Goal: Information Seeking & Learning: Find specific fact

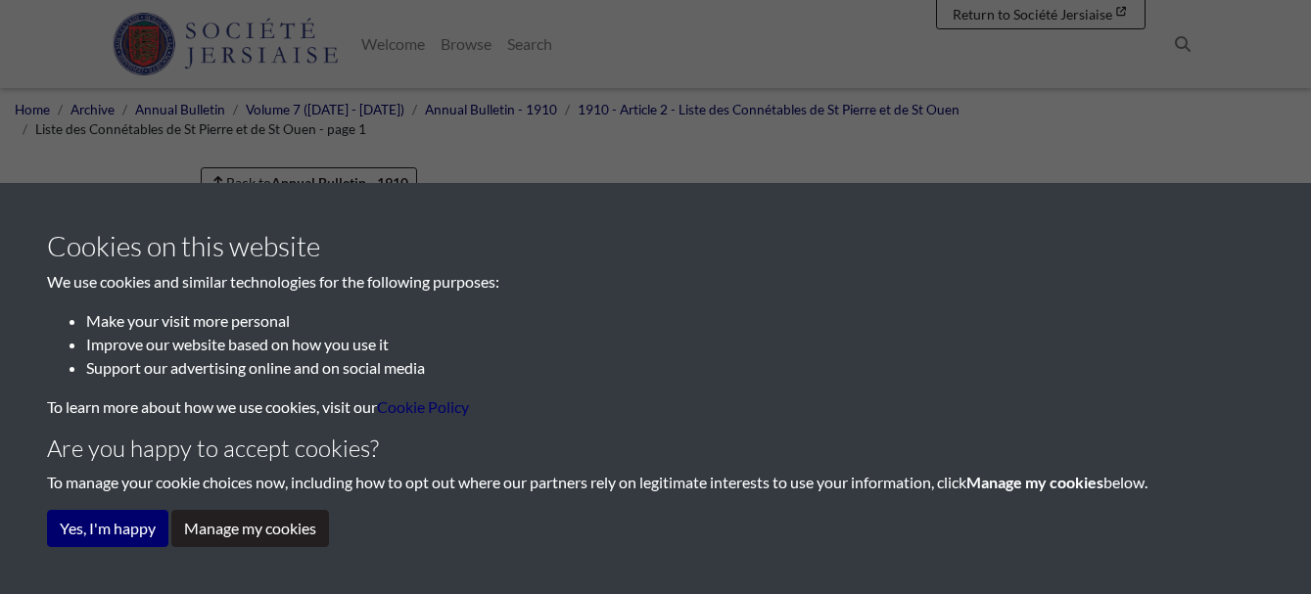
scroll to position [3, 0]
click at [130, 529] on button "Yes, I'm happy" at bounding box center [107, 528] width 121 height 37
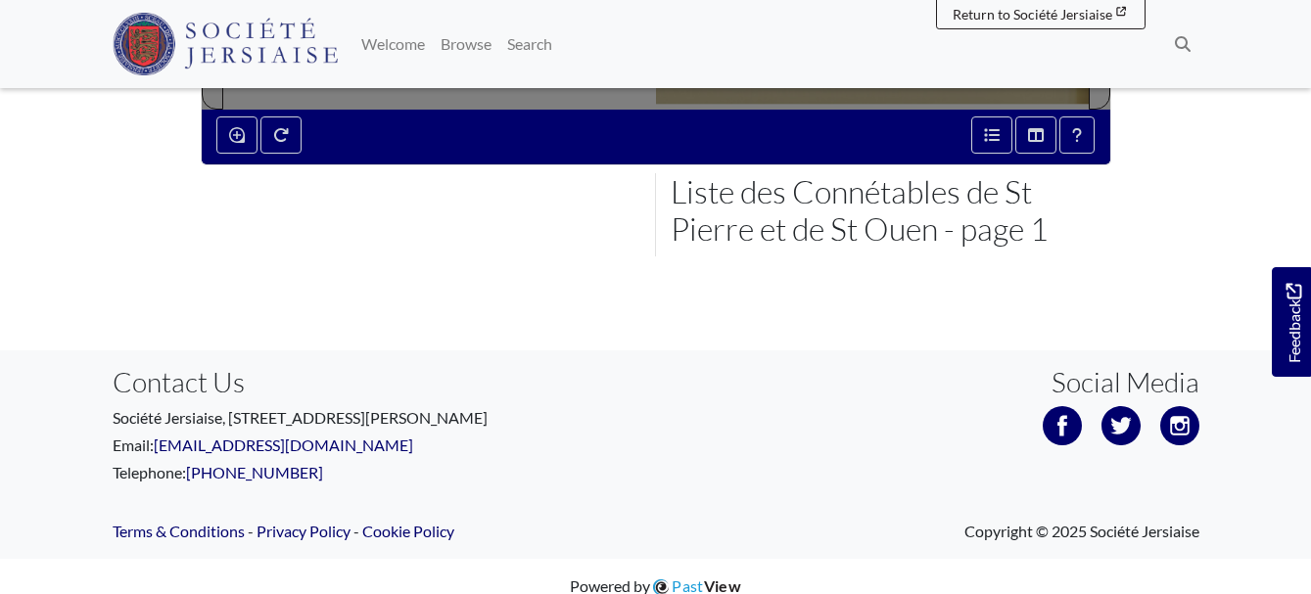
scroll to position [506, 0]
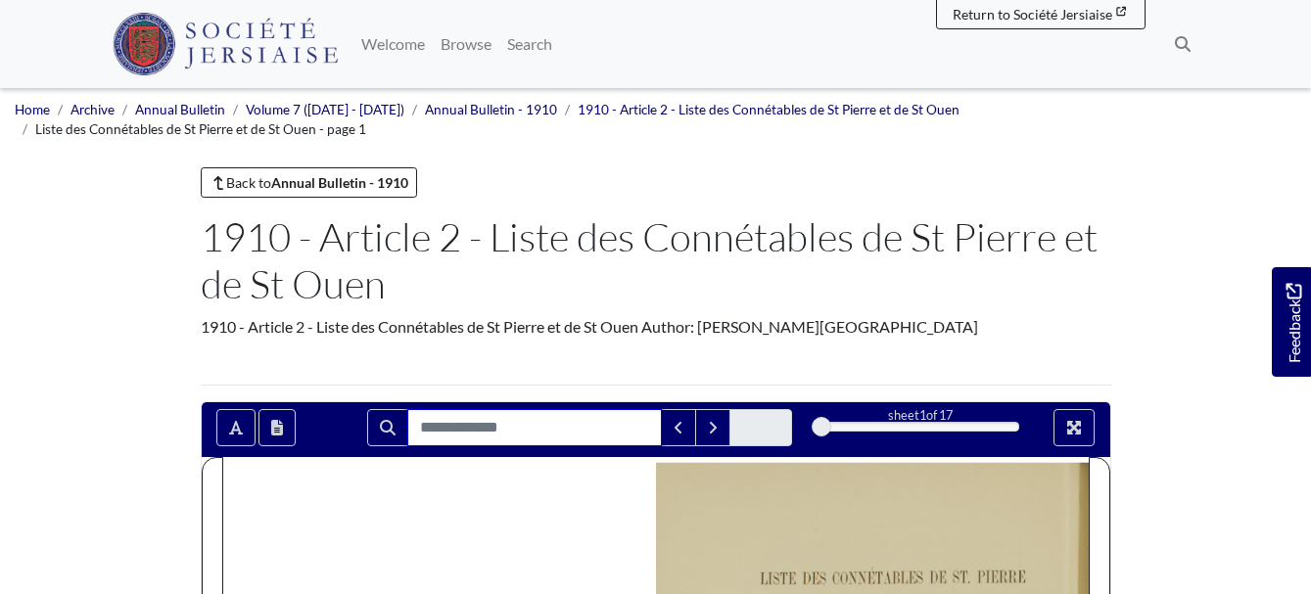
click at [529, 424] on input "Search for" at bounding box center [534, 427] width 255 height 37
type input "**********"
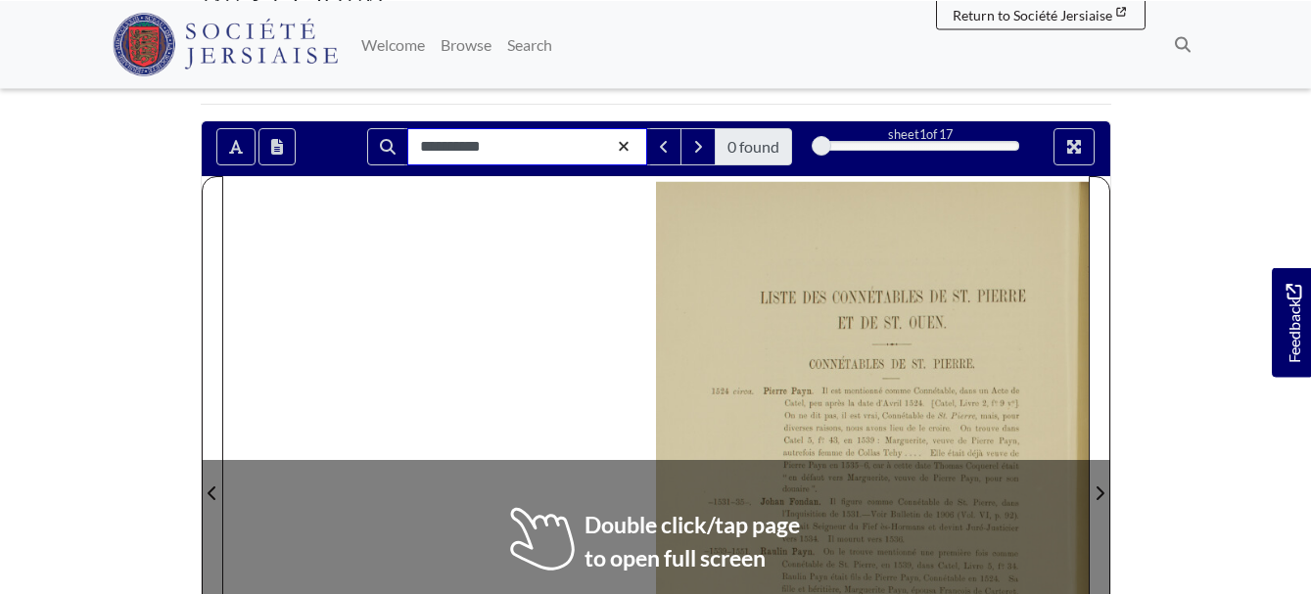
scroll to position [291, 0]
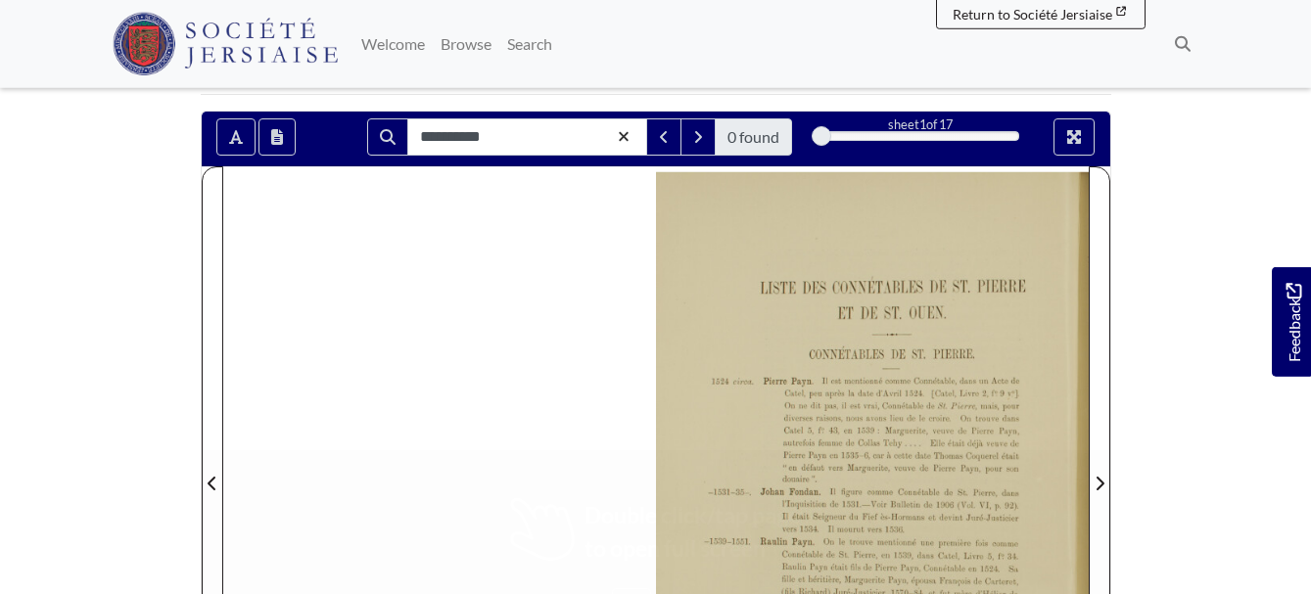
click at [1080, 439] on div at bounding box center [872, 472] width 433 height 612
click at [1055, 168] on div at bounding box center [872, 472] width 433 height 612
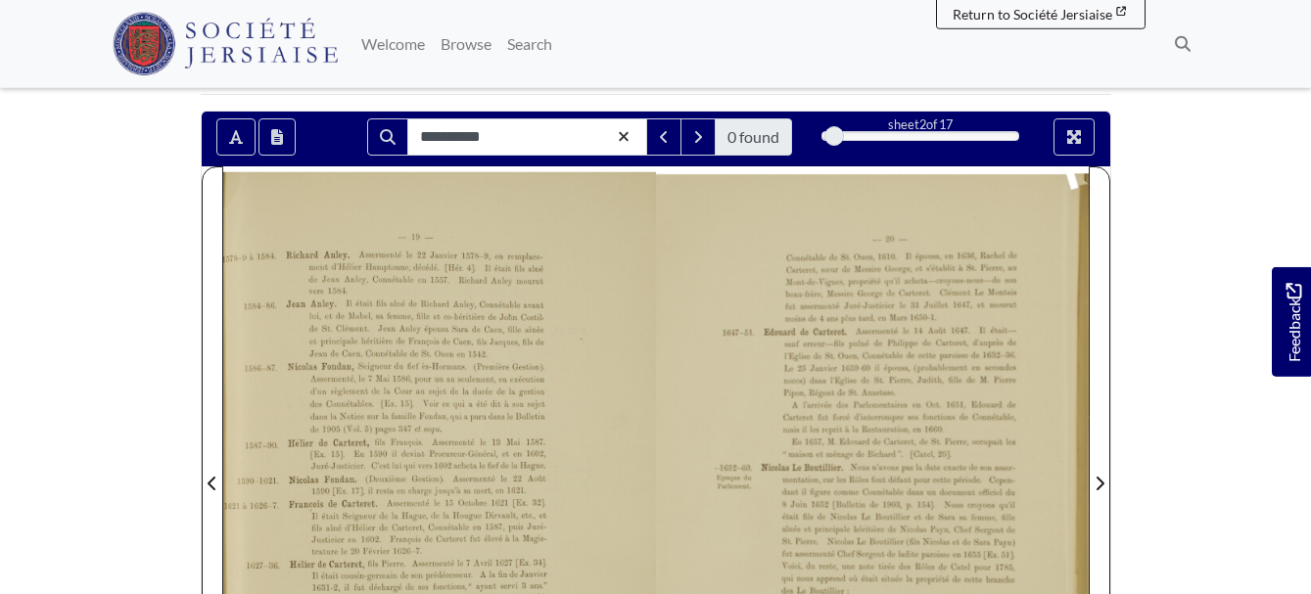
click at [1071, 169] on div at bounding box center [872, 472] width 433 height 612
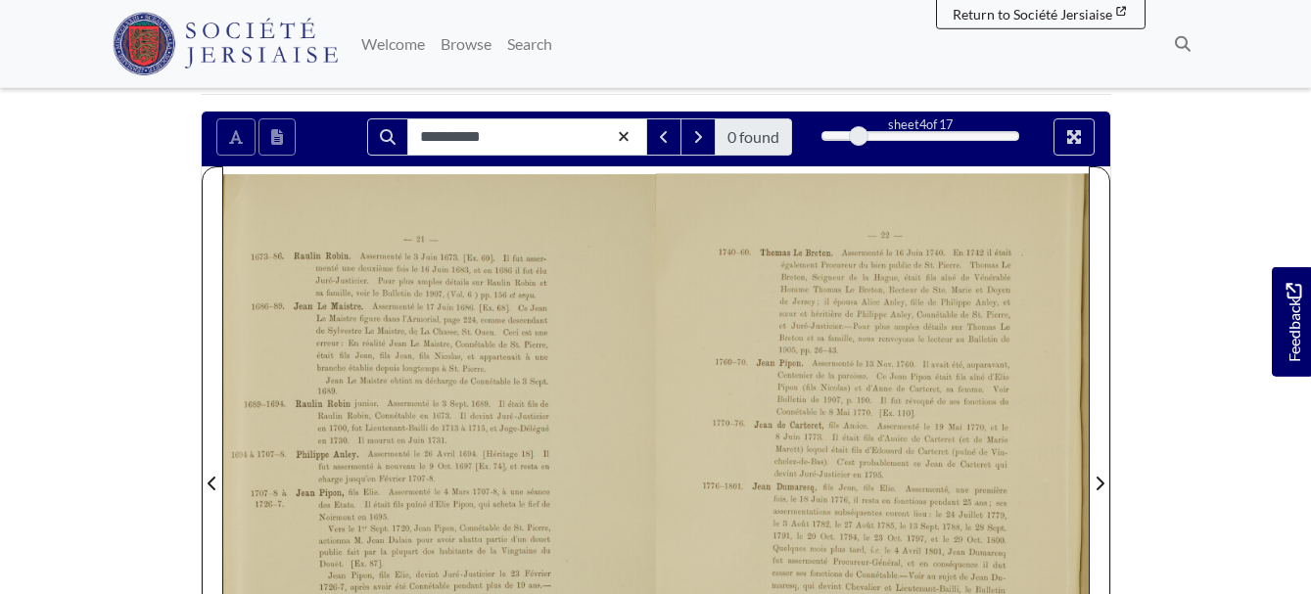
click at [698, 361] on div at bounding box center [872, 472] width 433 height 612
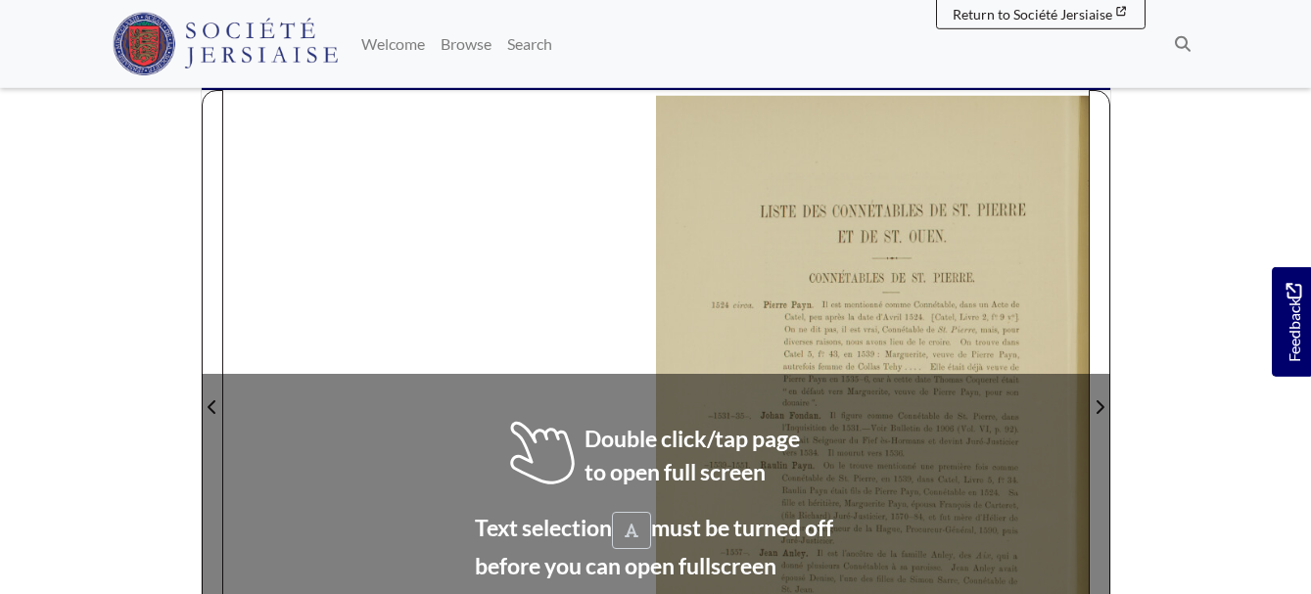
scroll to position [400, 0]
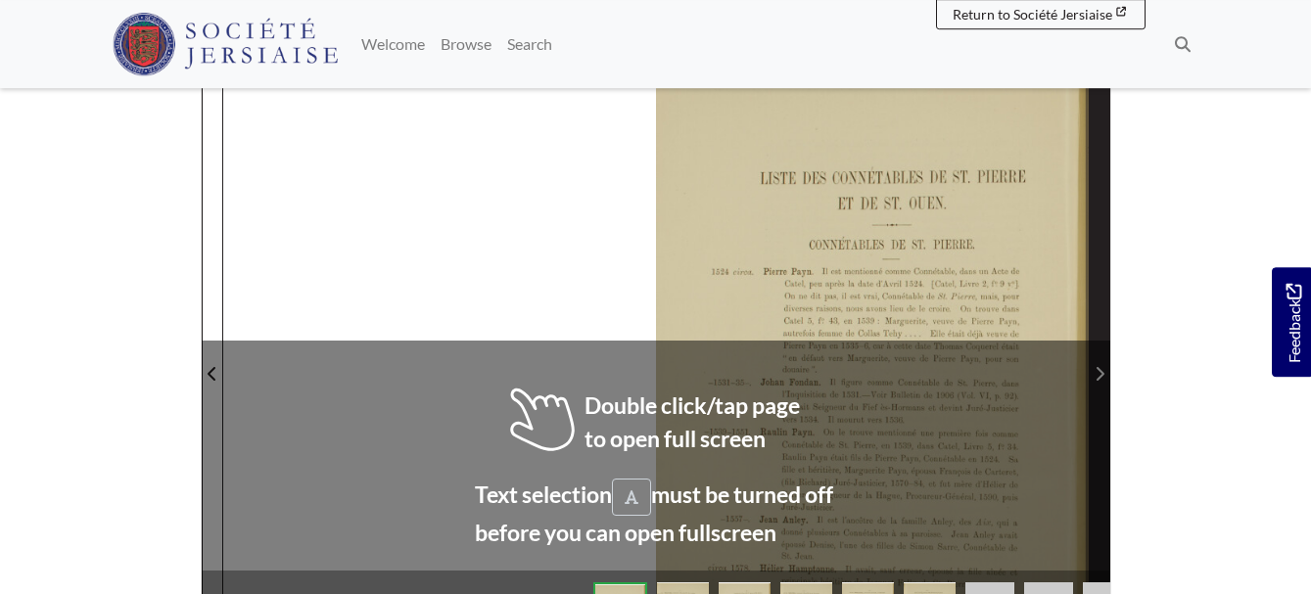
click at [1099, 367] on icon "Next Page" at bounding box center [1100, 374] width 8 height 14
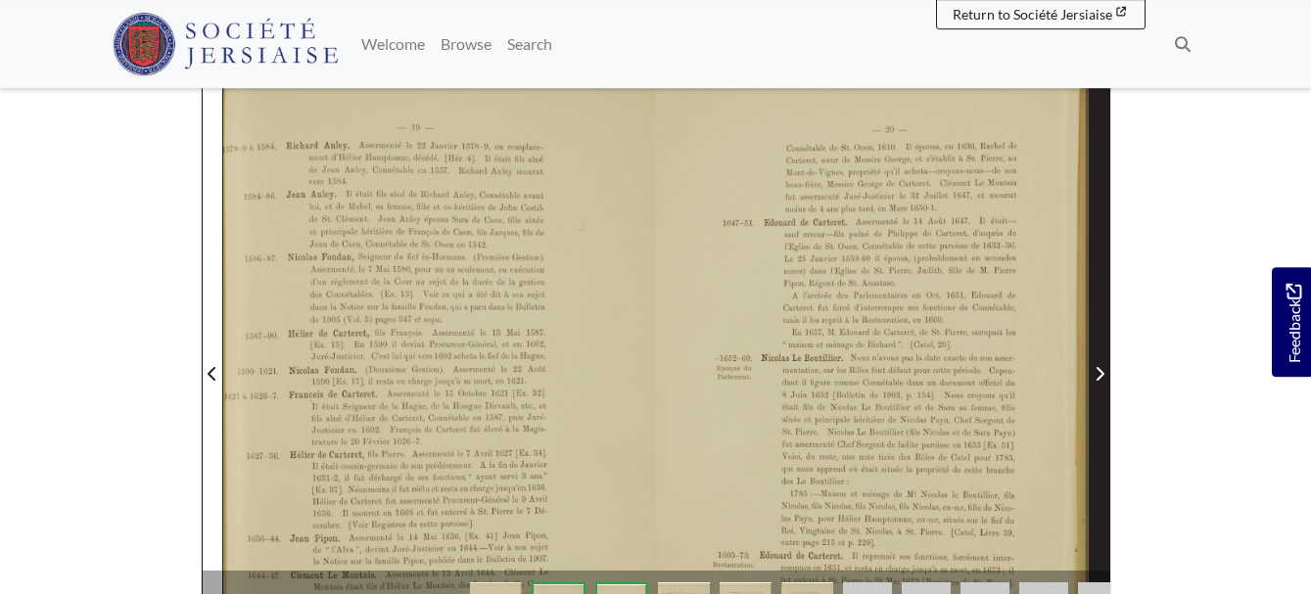
click at [1099, 367] on icon "Next Page" at bounding box center [1100, 374] width 8 height 14
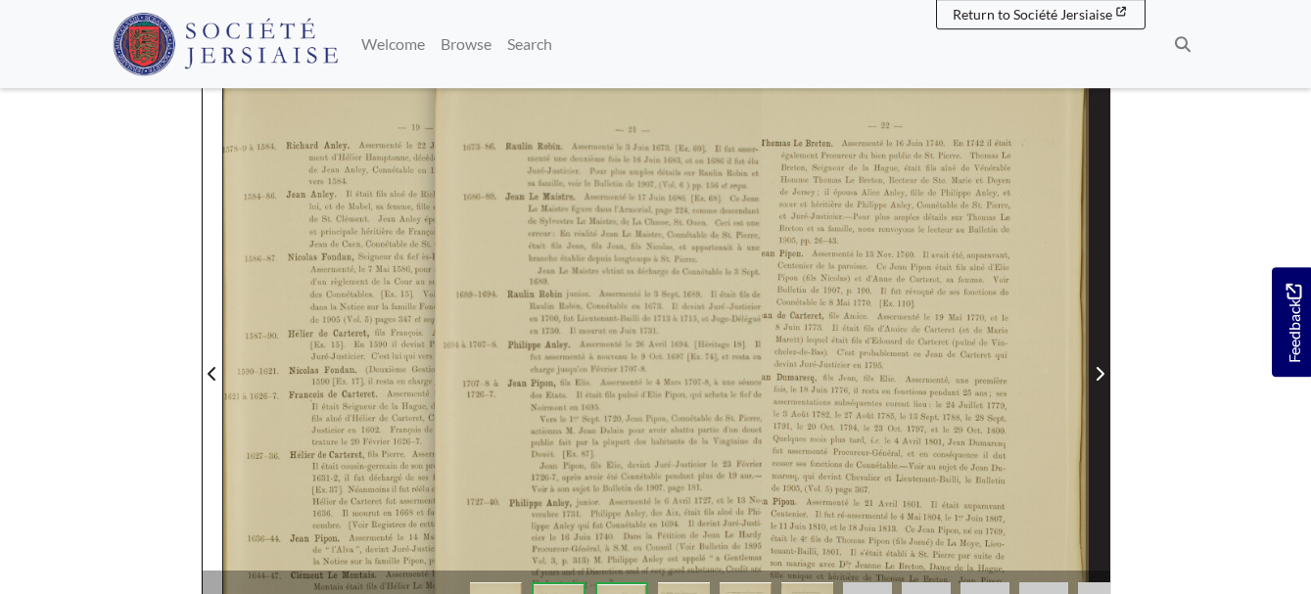
click at [1099, 367] on icon "Next Page" at bounding box center [1100, 374] width 8 height 14
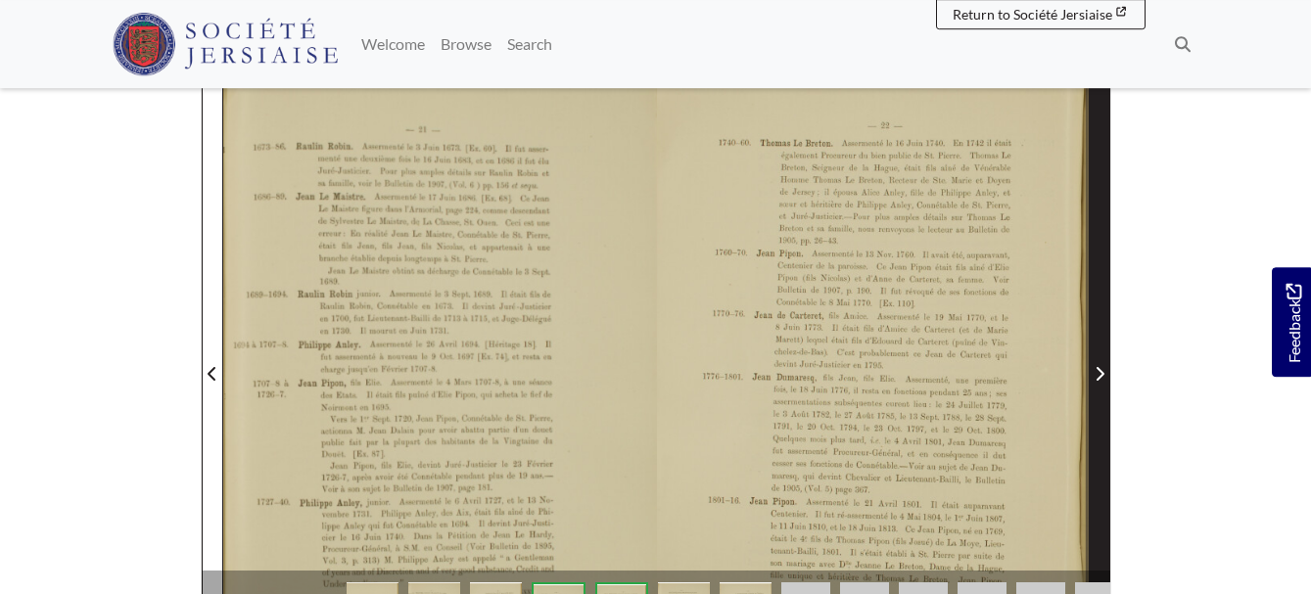
click at [1099, 367] on icon "Next Page" at bounding box center [1100, 374] width 8 height 14
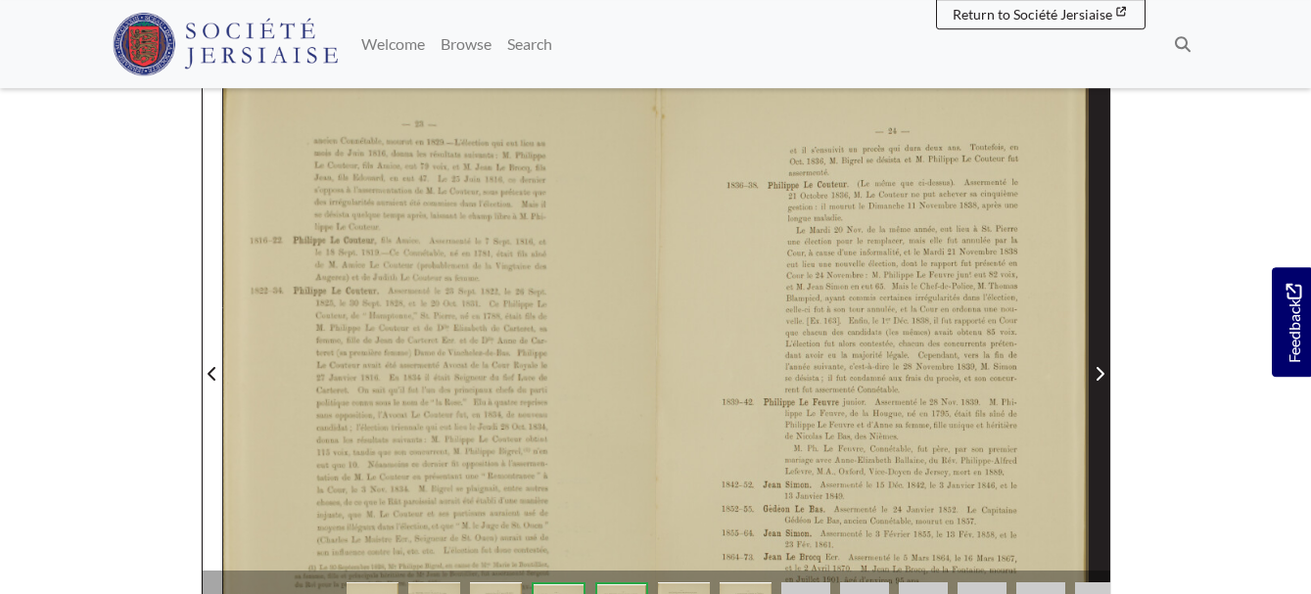
click at [1099, 367] on icon "Next Page" at bounding box center [1100, 374] width 8 height 14
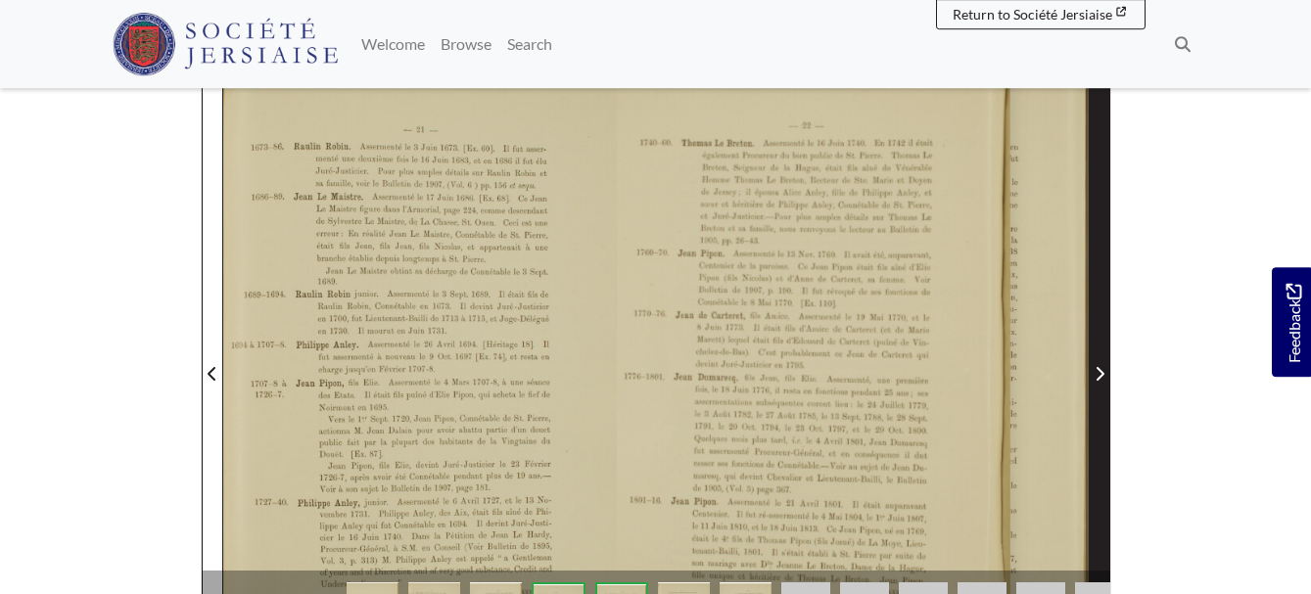
click at [1099, 367] on icon "Next Page" at bounding box center [1100, 374] width 8 height 14
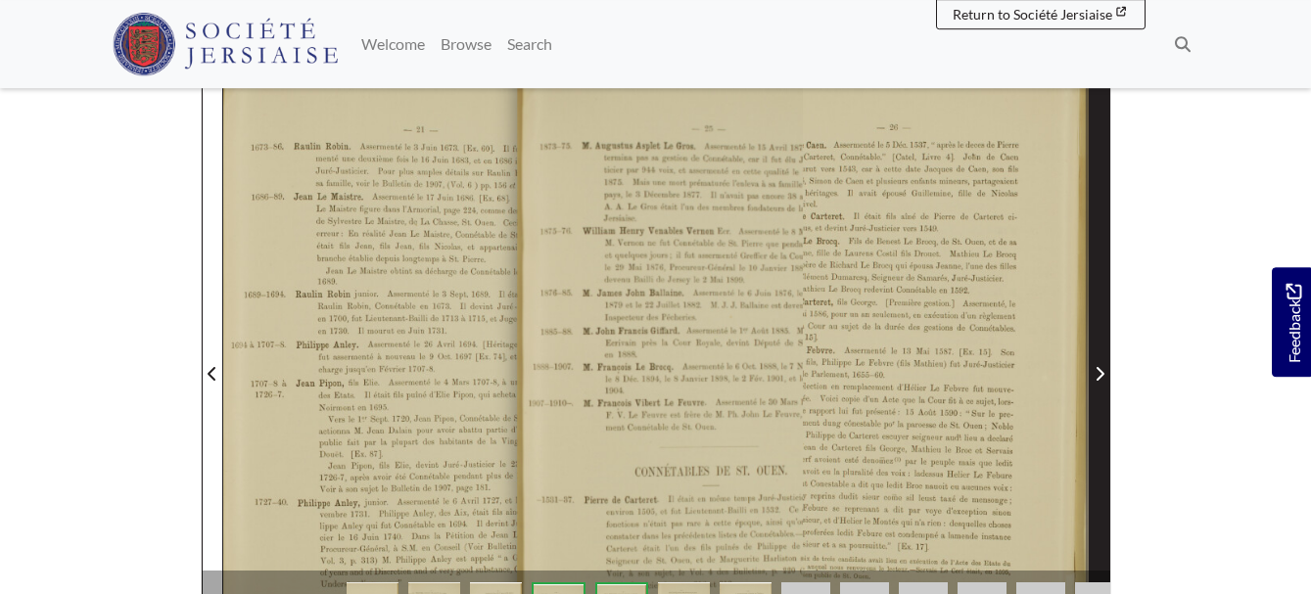
click at [1099, 367] on icon "Next Page" at bounding box center [1100, 374] width 8 height 14
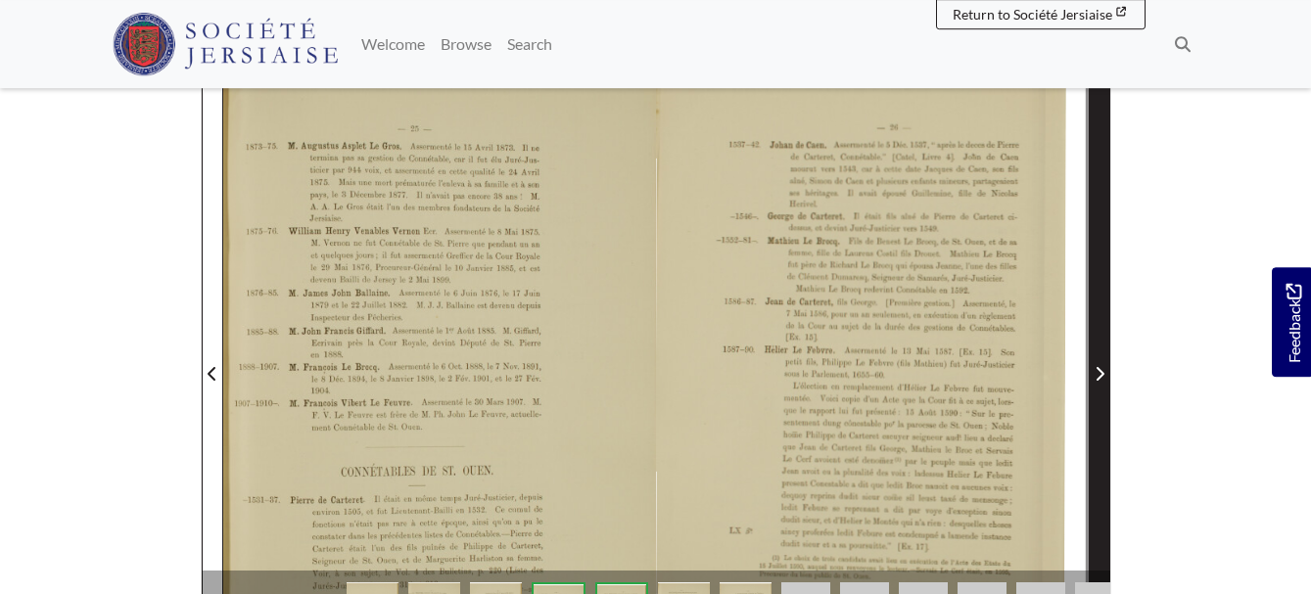
click at [1099, 367] on icon "Next Page" at bounding box center [1100, 374] width 8 height 14
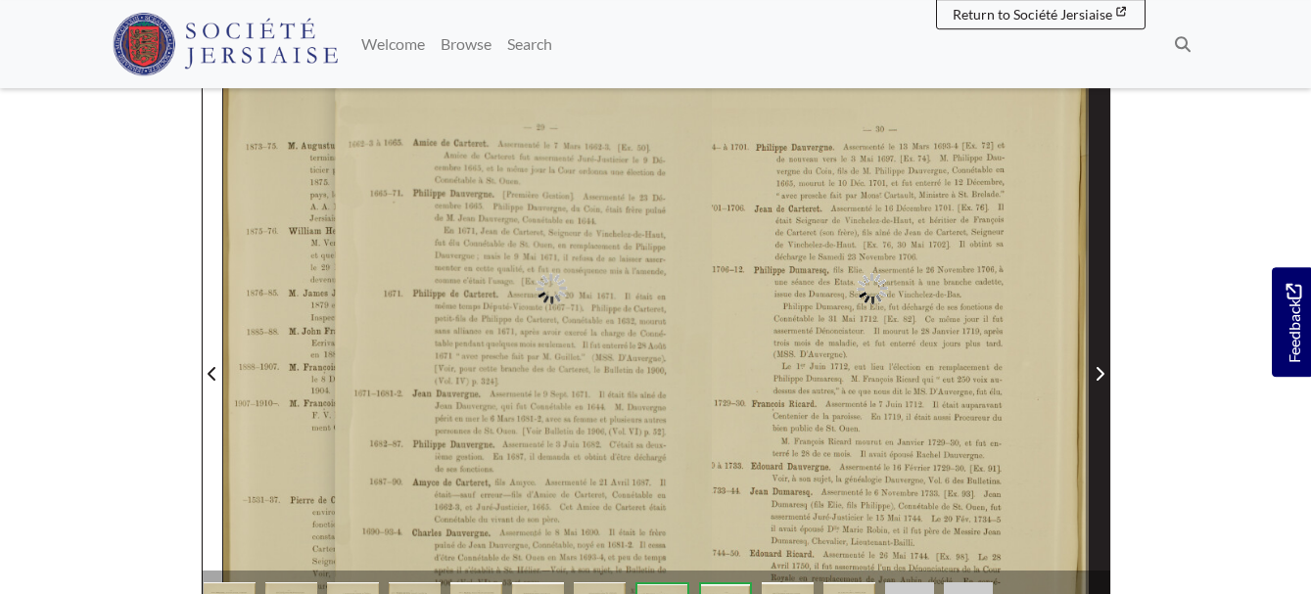
click at [1099, 367] on icon "Next Page" at bounding box center [1100, 374] width 8 height 14
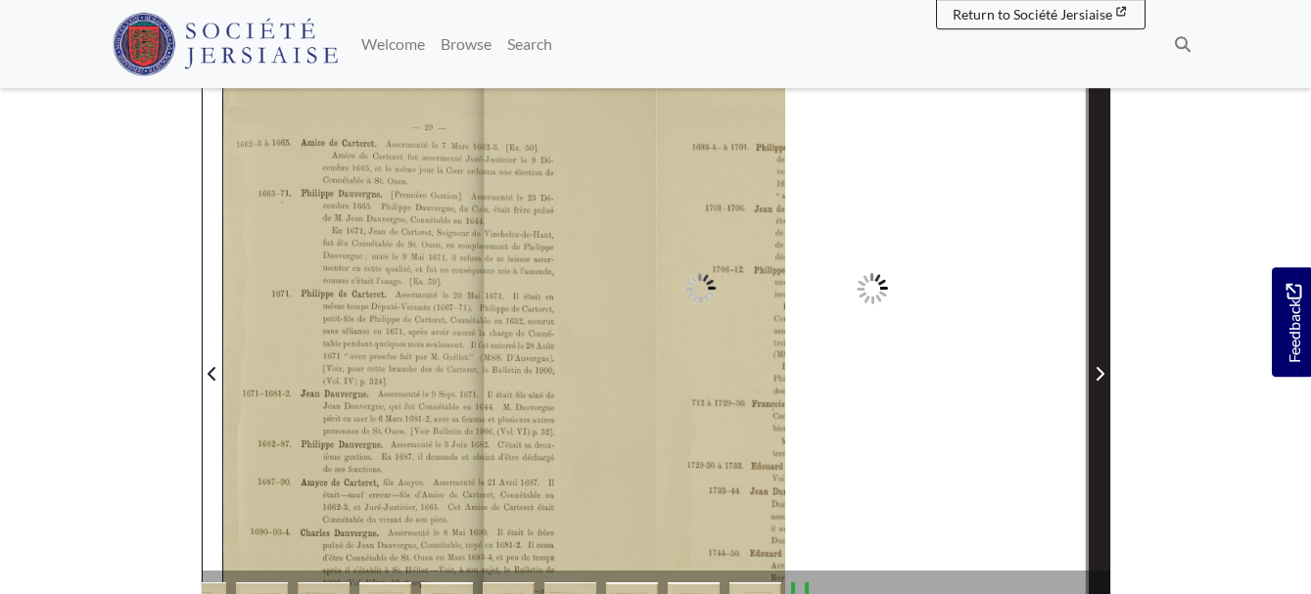
click at [1099, 367] on icon "Next Page" at bounding box center [1100, 374] width 8 height 14
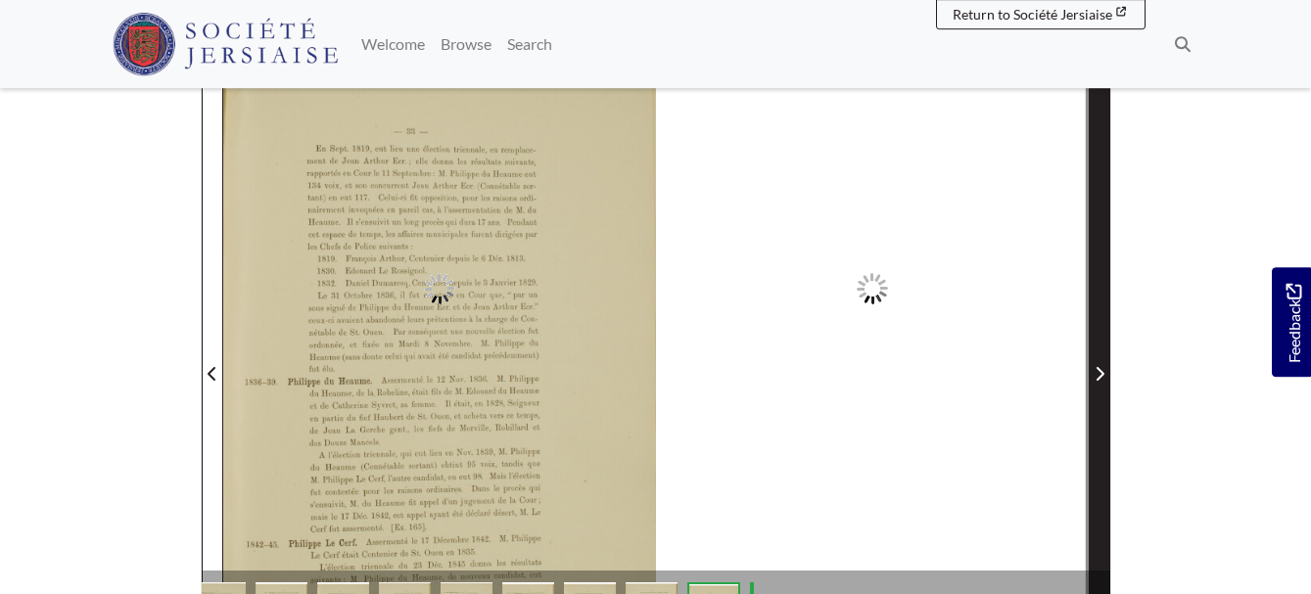
click at [1099, 367] on icon "Next Page" at bounding box center [1100, 374] width 8 height 14
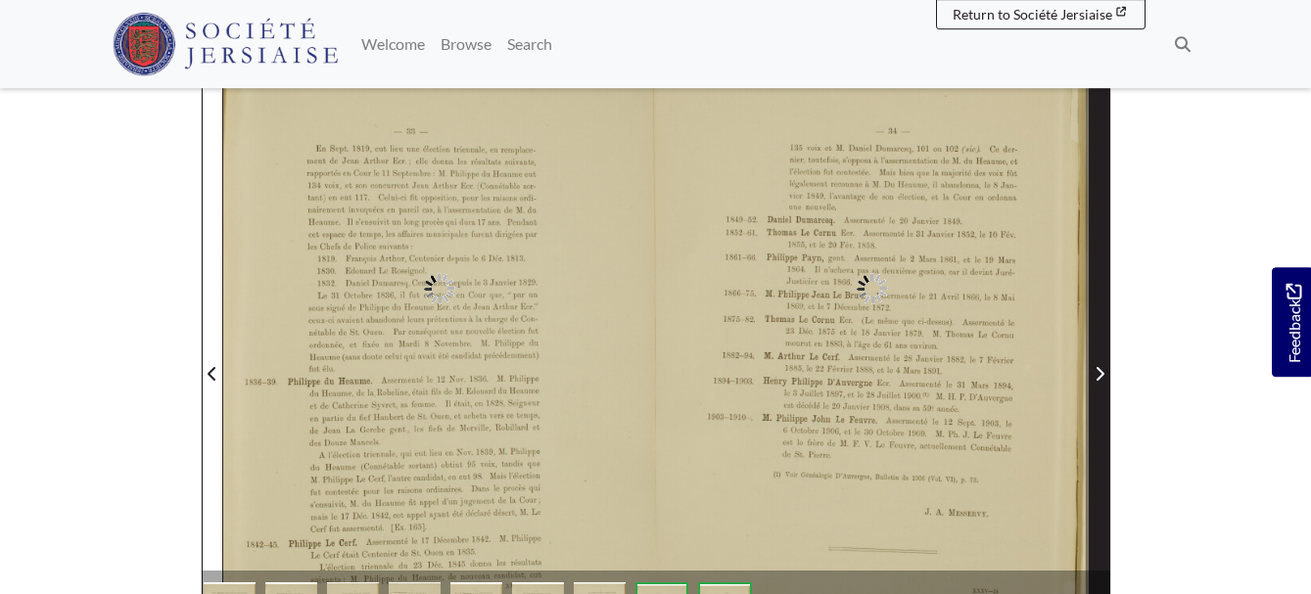
click at [1099, 367] on icon "Next Page" at bounding box center [1100, 374] width 8 height 14
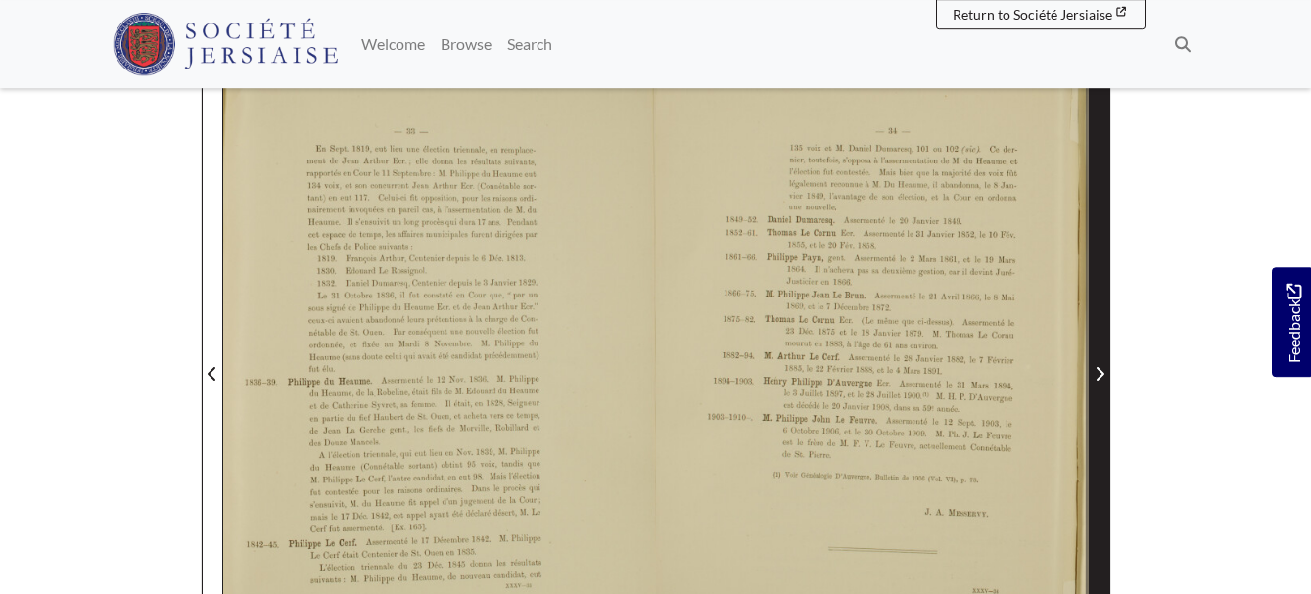
click at [1099, 367] on icon "Next Page" at bounding box center [1100, 374] width 8 height 14
click at [1101, 367] on icon "Next Page" at bounding box center [1100, 374] width 8 height 14
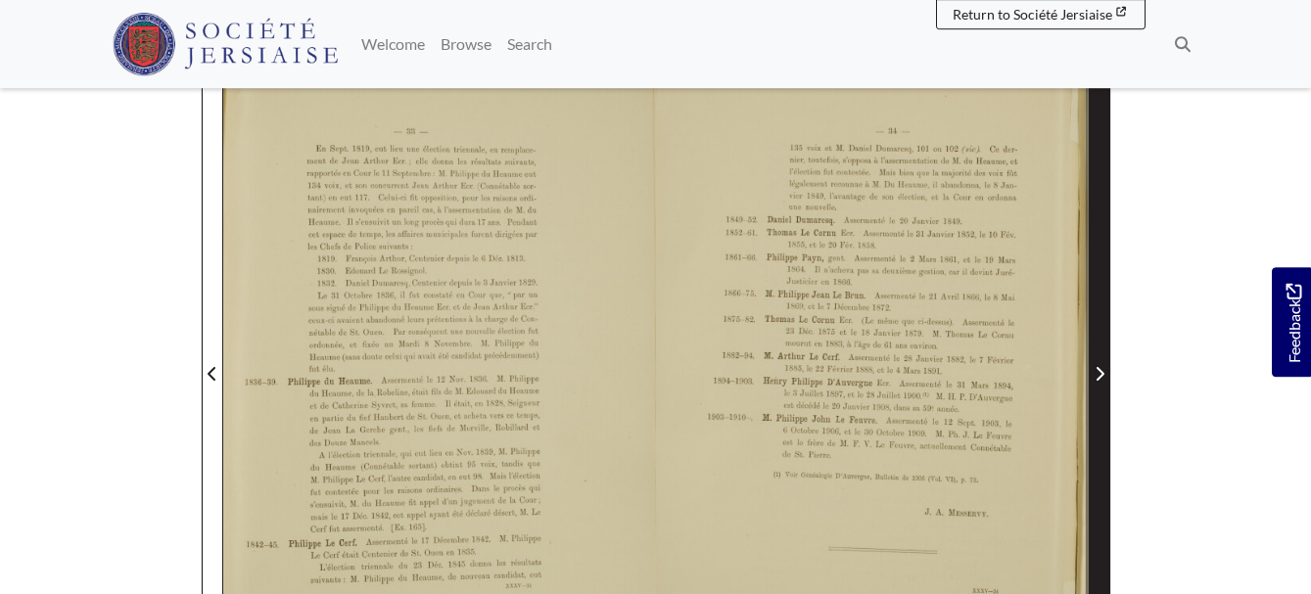
click at [1101, 367] on icon "Next Page" at bounding box center [1100, 374] width 8 height 14
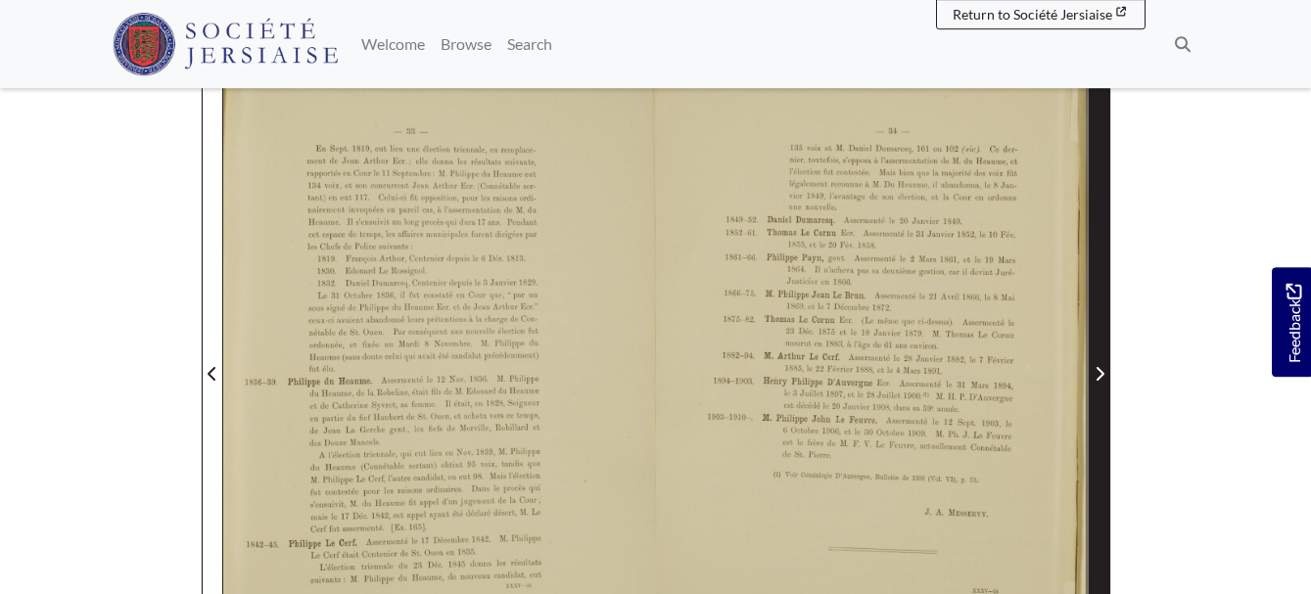
click at [1098, 366] on icon "Next Page" at bounding box center [1100, 374] width 10 height 16
